Goal: Entertainment & Leisure: Consume media (video, audio)

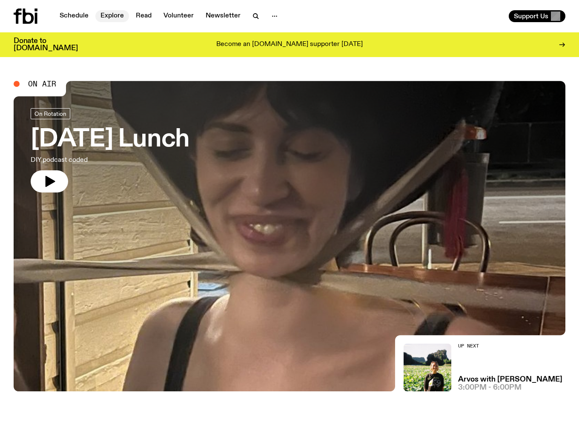
click at [115, 15] on link "Explore" at bounding box center [112, 16] width 34 height 12
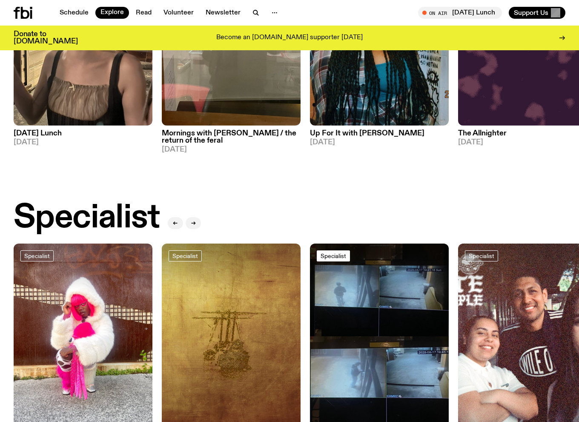
scroll to position [594, 0]
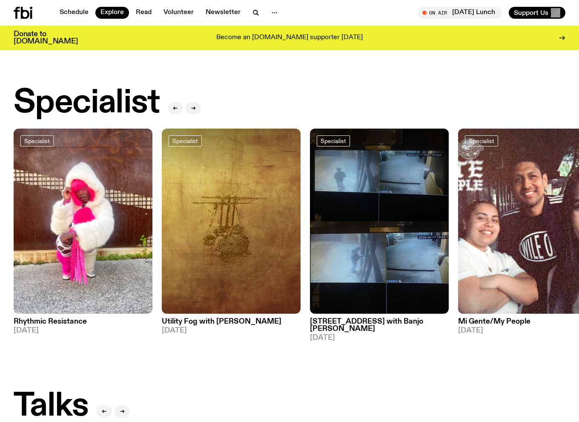
click at [386, 318] on h3 "[STREET_ADDRESS] with Banjo [PERSON_NAME]" at bounding box center [379, 325] width 139 height 14
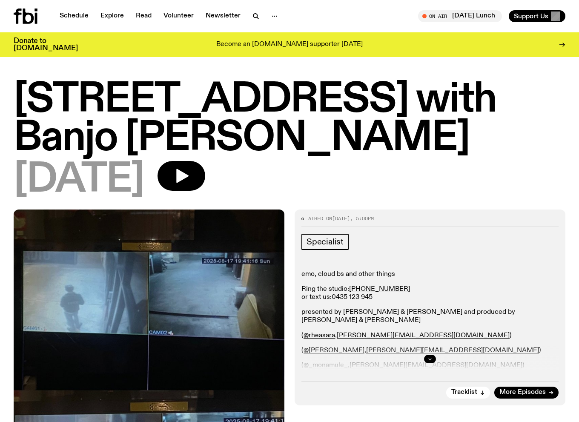
click at [430, 357] on icon "button" at bounding box center [429, 358] width 5 height 5
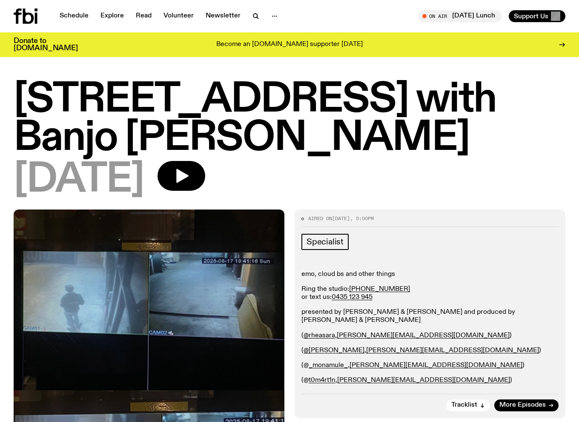
click at [557, 350] on p "( @[PERSON_NAME] , [PERSON_NAME][EMAIL_ADDRESS][DOMAIN_NAME] )" at bounding box center [429, 351] width 257 height 8
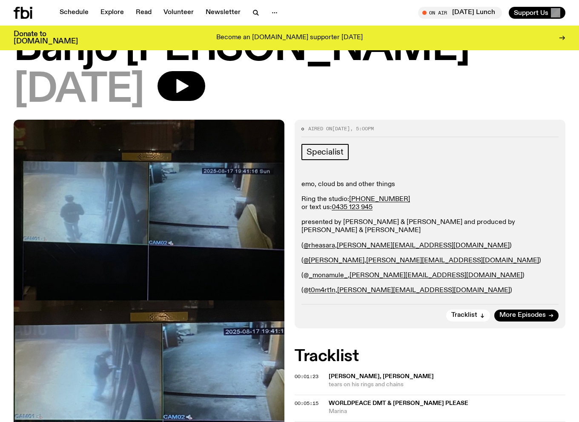
scroll to position [126, 0]
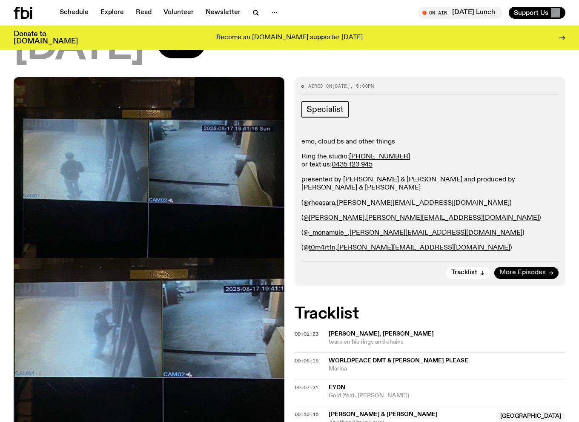
click at [512, 274] on span "More Episodes" at bounding box center [522, 273] width 46 height 6
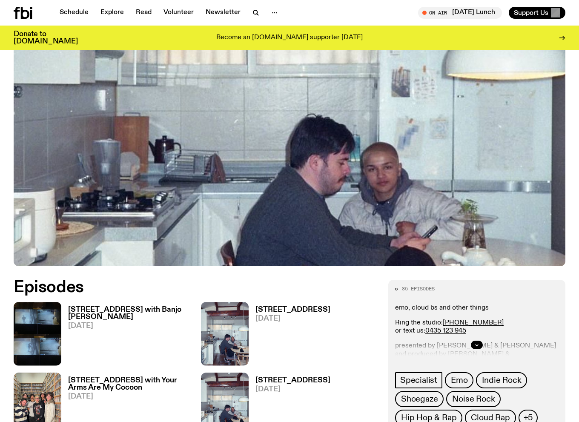
scroll to position [165, 0]
click at [92, 313] on h3 "[STREET_ADDRESS] with Banjo [PERSON_NAME]" at bounding box center [129, 314] width 123 height 14
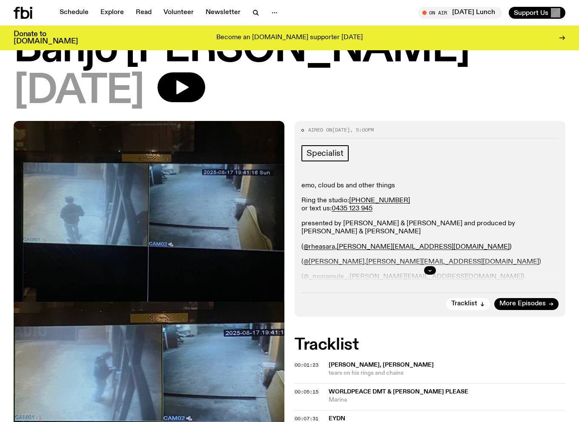
scroll to position [81, 0]
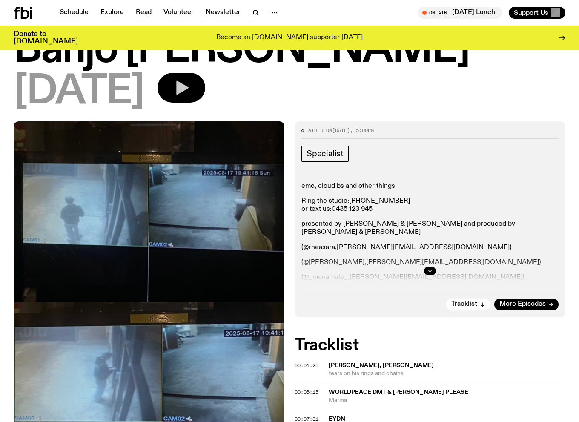
click at [189, 87] on icon "button" at bounding box center [182, 88] width 12 height 14
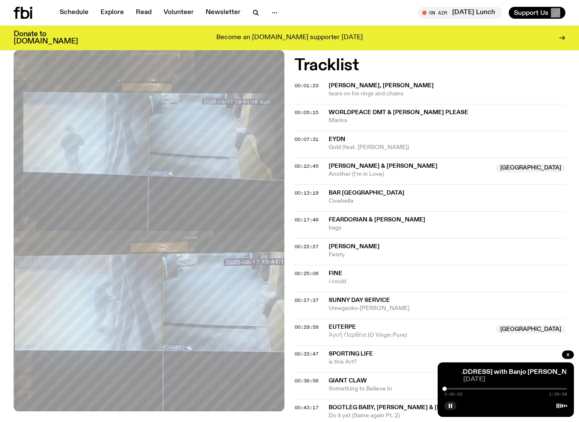
scroll to position [252, 0]
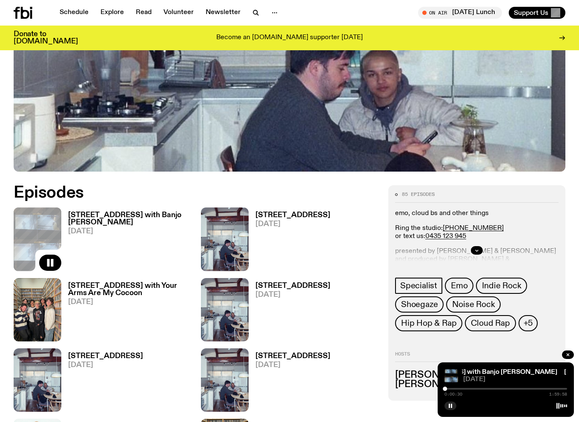
scroll to position [250, 0]
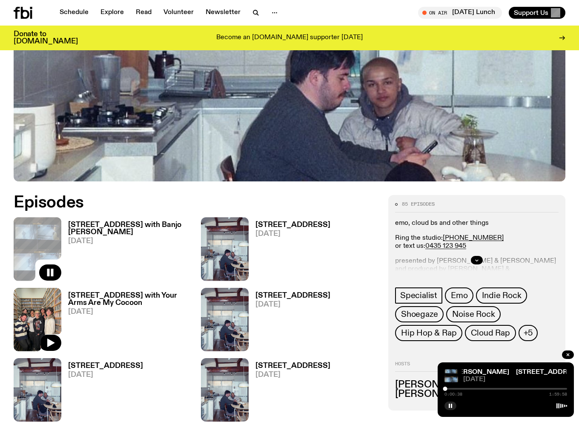
click at [26, 313] on img at bounding box center [38, 319] width 48 height 63
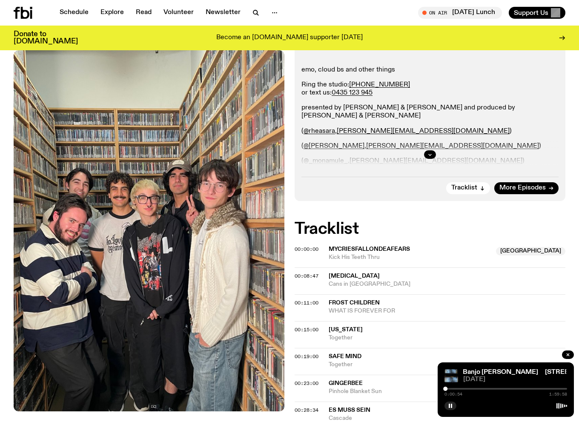
scroll to position [213, 0]
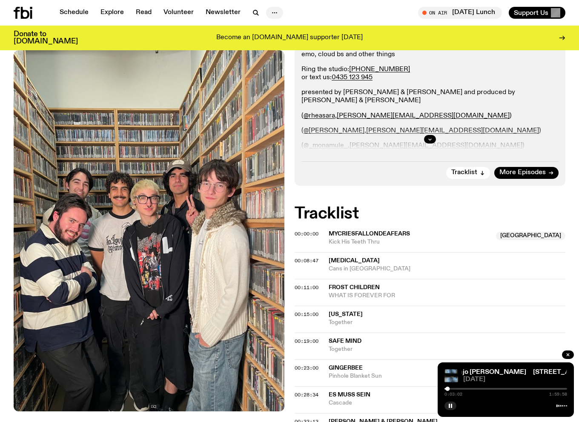
click at [273, 13] on icon "button" at bounding box center [275, 13] width 10 height 10
click at [463, 306] on div "00:11:00 Frost Children WHAT IS FOREVER FOR" at bounding box center [430, 319] width 271 height 27
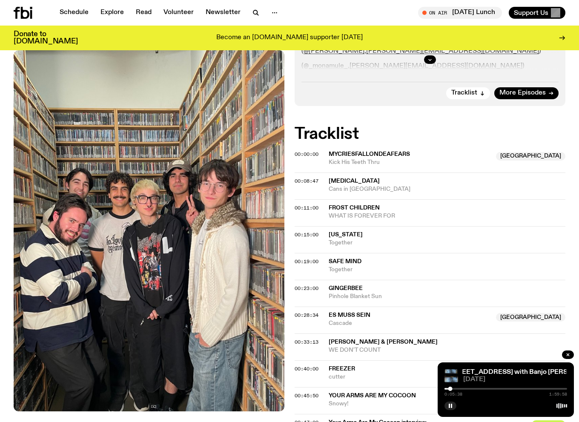
scroll to position [298, 0]
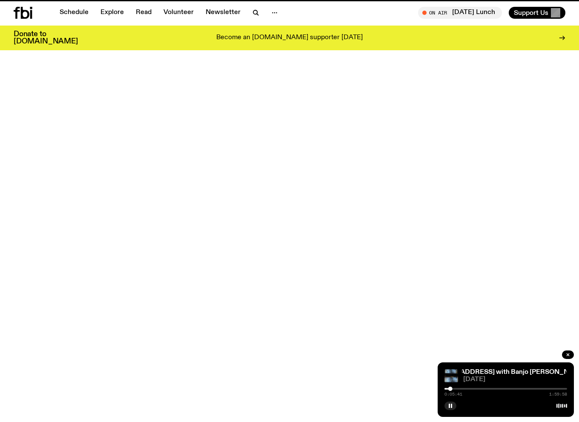
scroll to position [250, 0]
